Goal: Navigation & Orientation: Find specific page/section

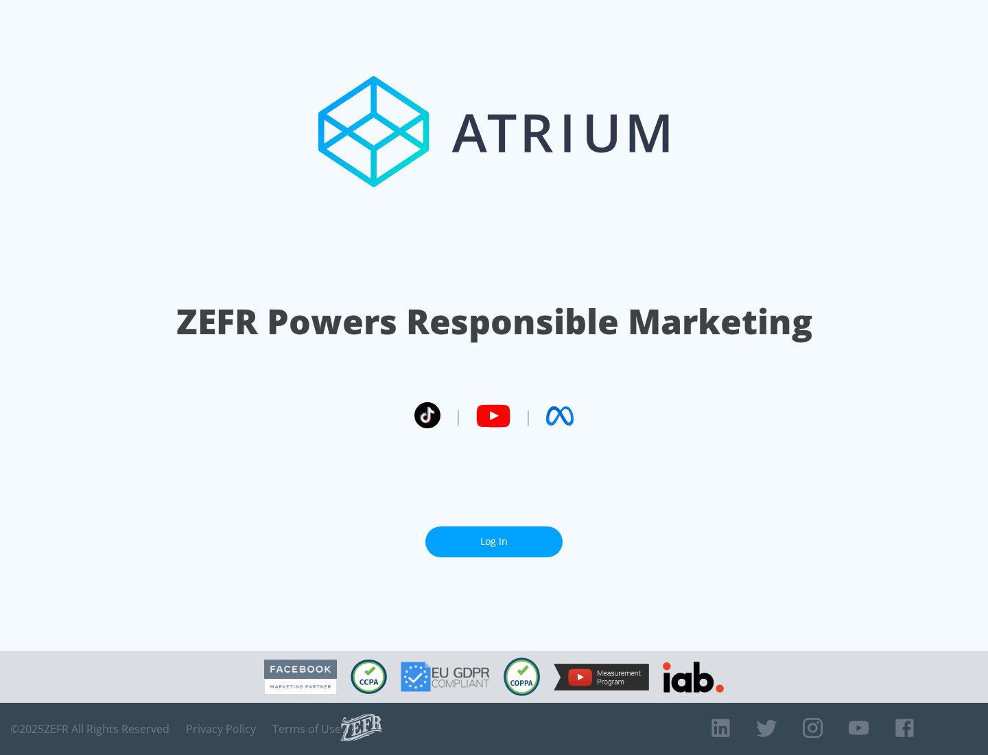
click at [494, 541] on link "Log In" at bounding box center [494, 541] width 137 height 31
